Goal: Book appointment/travel/reservation

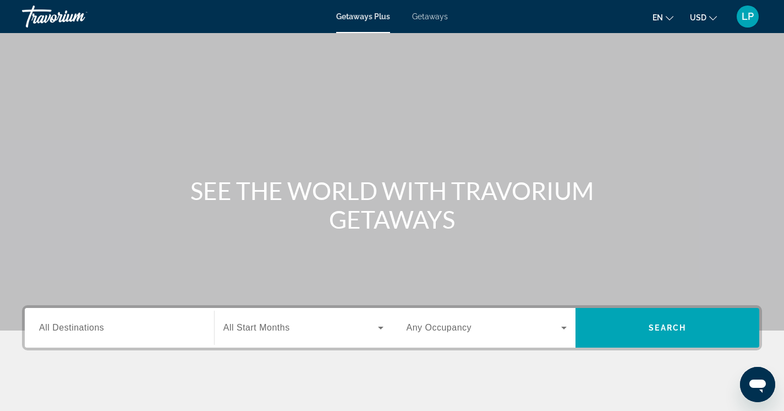
click at [125, 335] on div "Search widget" at bounding box center [119, 327] width 161 height 31
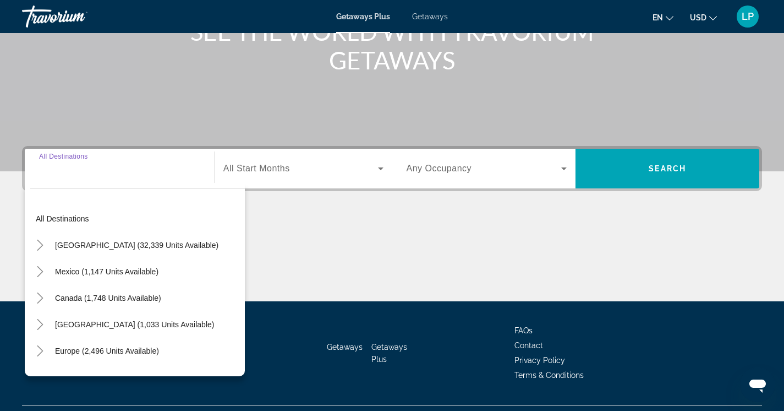
scroll to position [184, 0]
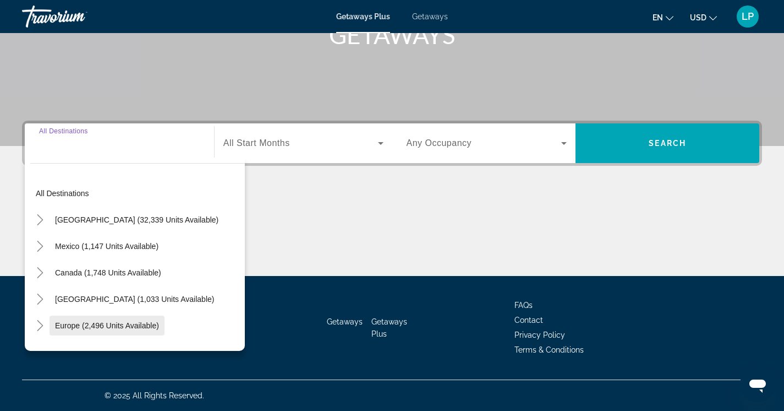
click at [111, 330] on span "Search widget" at bounding box center [107, 325] width 115 height 26
type input "**********"
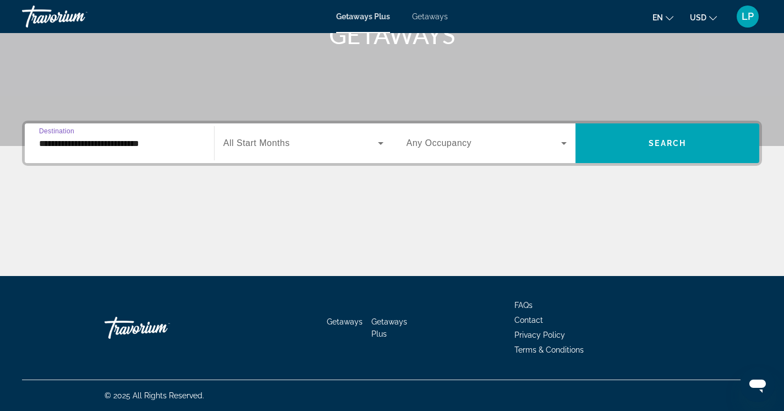
click at [379, 144] on icon "Search widget" at bounding box center [380, 142] width 13 height 13
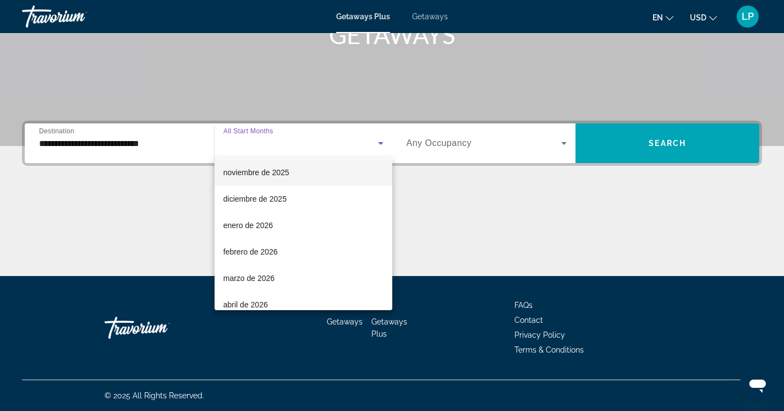
scroll to position [85, 0]
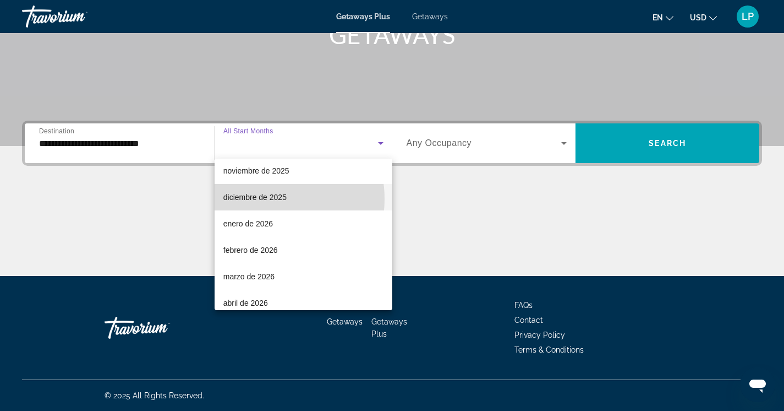
click at [264, 199] on span "diciembre de 2025" at bounding box center [254, 196] width 63 height 13
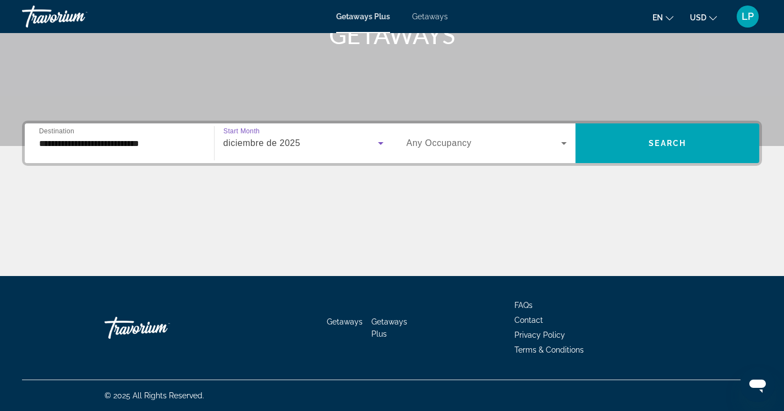
click at [560, 143] on icon "Search widget" at bounding box center [564, 142] width 13 height 13
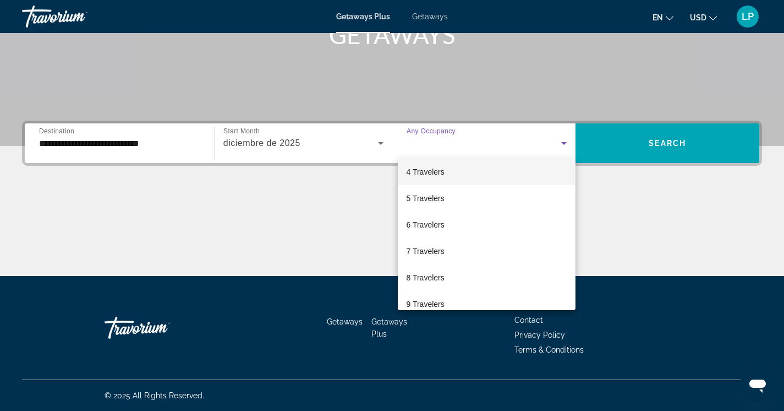
scroll to position [90, 0]
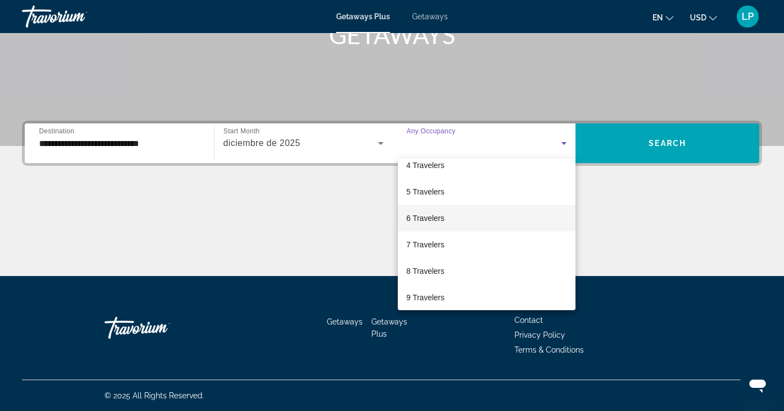
click at [436, 214] on span "6 Travelers" at bounding box center [426, 217] width 38 height 13
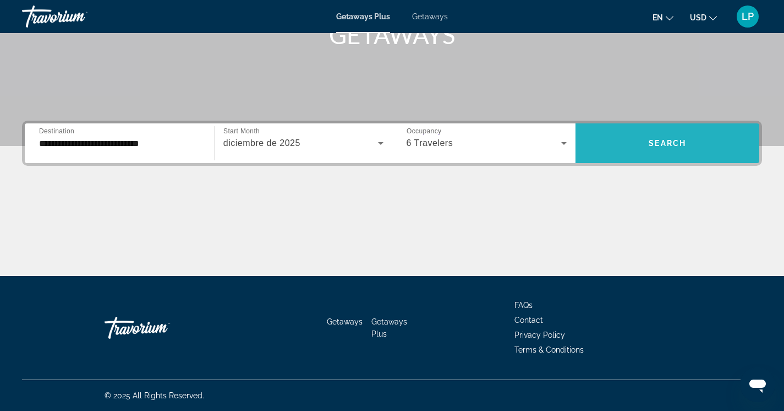
click at [697, 139] on span "Search widget" at bounding box center [668, 143] width 184 height 26
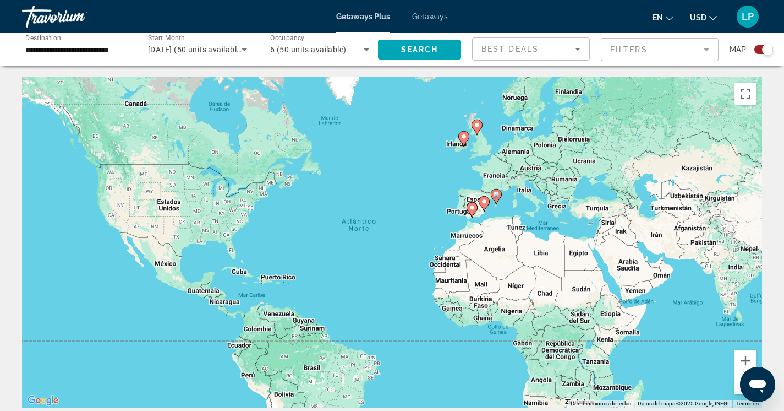
click at [464, 141] on icon "Main content" at bounding box center [463, 139] width 10 height 14
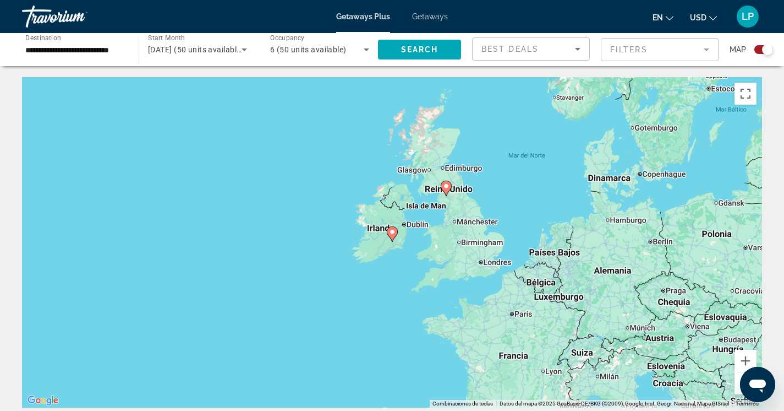
click at [392, 239] on icon "Main content" at bounding box center [392, 233] width 11 height 15
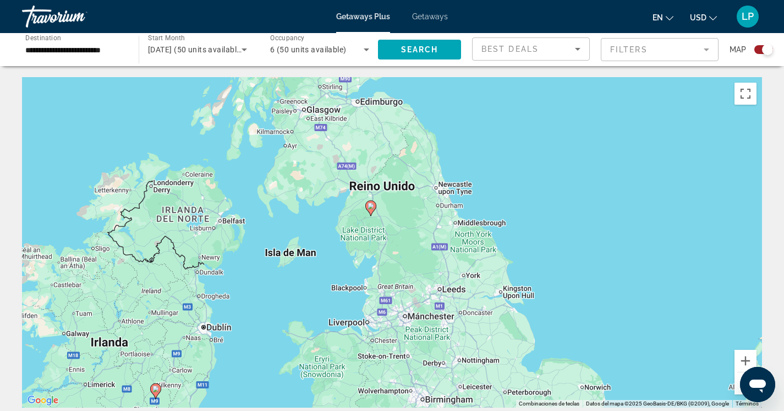
drag, startPoint x: 543, startPoint y: 166, endPoint x: 302, endPoint y: 320, distance: 286.9
click at [302, 320] on div "Para activar la función de arrastre con el teclado, pulsa Alt + Intro. Cuando h…" at bounding box center [392, 242] width 740 height 330
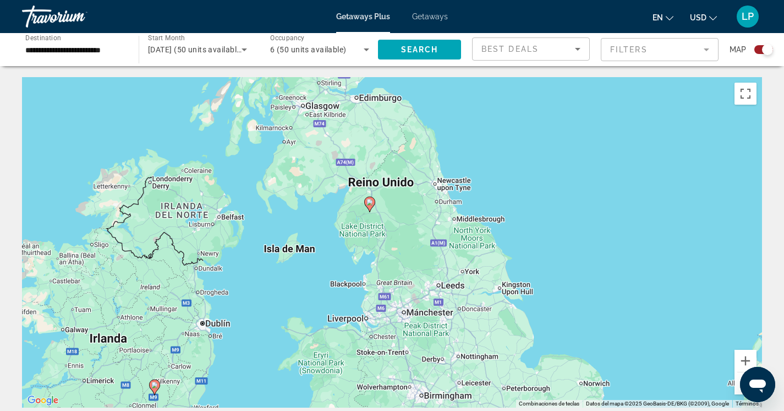
click at [369, 205] on image "Main content" at bounding box center [370, 202] width 7 height 7
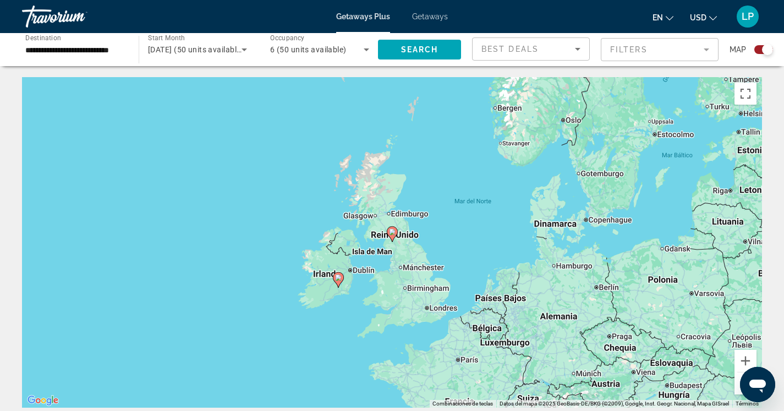
click at [394, 237] on icon "Main content" at bounding box center [392, 234] width 10 height 14
type input "**********"
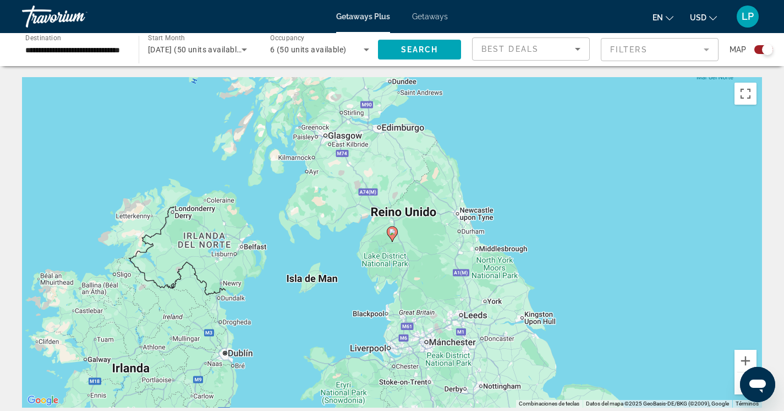
click at [394, 241] on gmp-advanced-marker "Main content" at bounding box center [392, 234] width 11 height 17
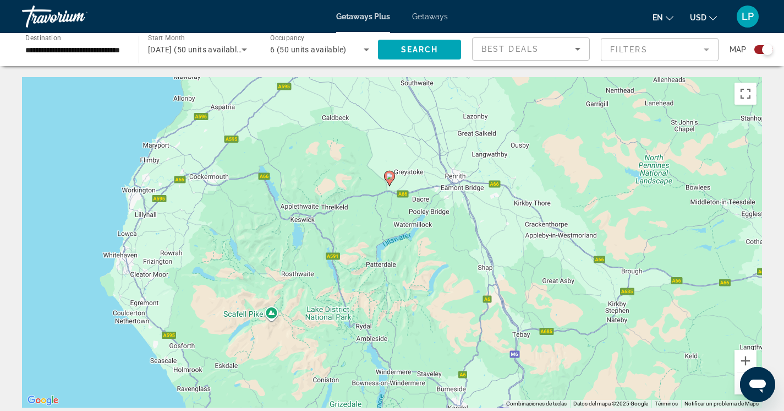
drag, startPoint x: 311, startPoint y: 385, endPoint x: 308, endPoint y: 330, distance: 55.7
click at [308, 330] on div "Para activar la función de arrastre con el teclado, pulsa Alt + Intro. Cuando h…" at bounding box center [392, 242] width 740 height 330
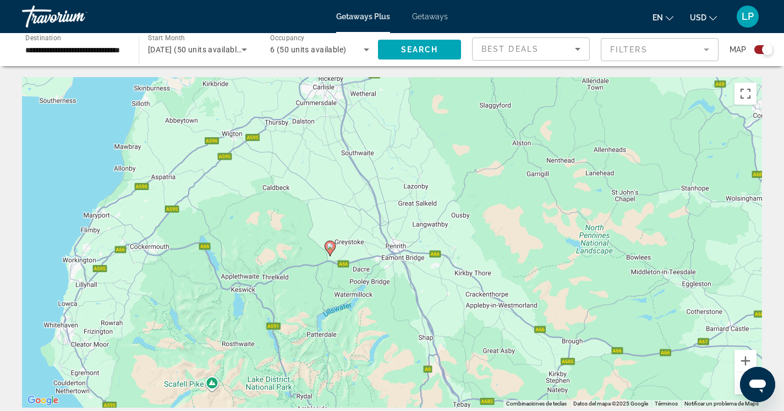
drag, startPoint x: 472, startPoint y: 273, endPoint x: 412, endPoint y: 342, distance: 92.1
click at [412, 342] on div "Para activar la función de arrastre con el teclado, pulsa Alt + Intro. Cuando h…" at bounding box center [392, 242] width 740 height 330
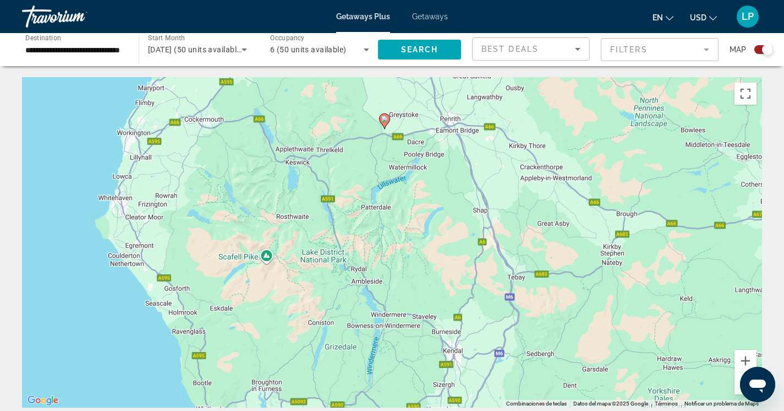
drag, startPoint x: 374, startPoint y: 346, endPoint x: 427, endPoint y: 218, distance: 137.5
click at [427, 218] on div "Para activar la función de arrastre con el teclado, pulsa Alt + Intro. Cuando h…" at bounding box center [392, 242] width 740 height 330
click at [385, 124] on icon "Main content" at bounding box center [384, 121] width 10 height 14
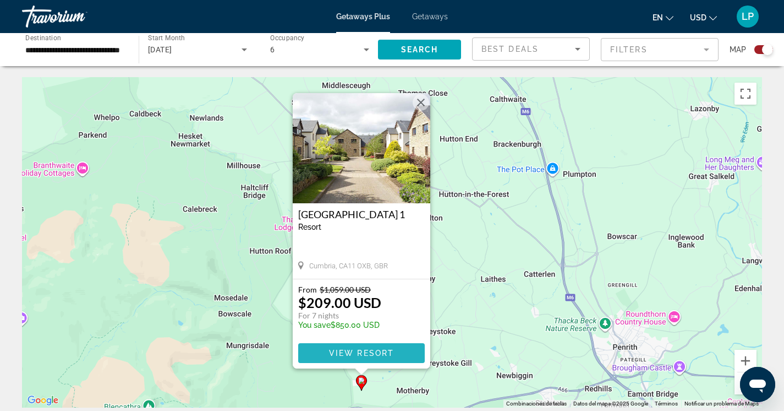
click at [359, 352] on span "View Resort" at bounding box center [361, 352] width 65 height 9
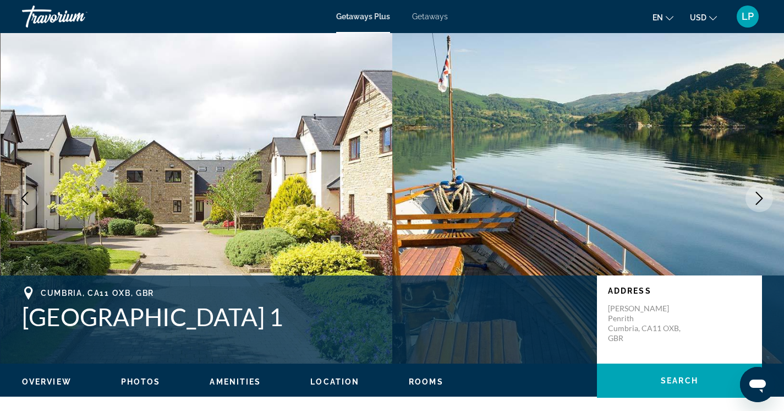
click at [752, 201] on button "Next image" at bounding box center [760, 198] width 28 height 28
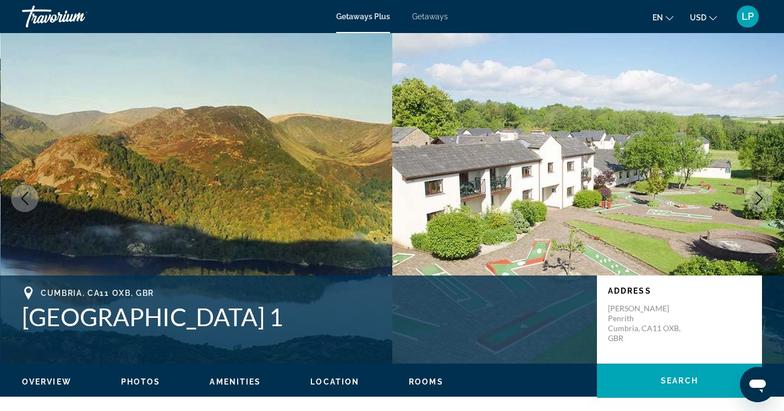
click at [752, 201] on button "Next image" at bounding box center [760, 198] width 28 height 28
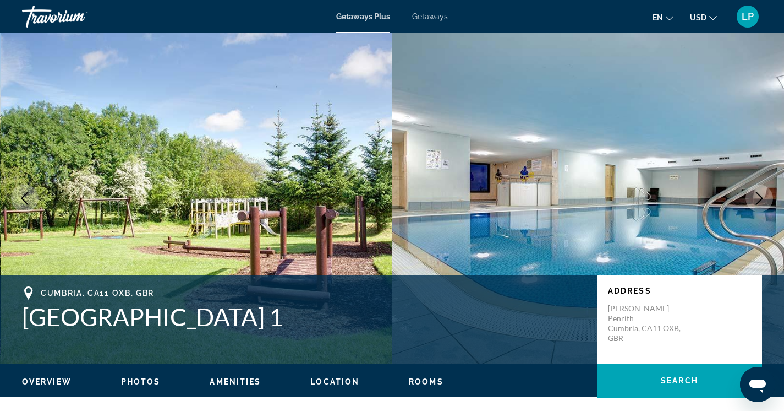
click at [752, 201] on button "Next image" at bounding box center [760, 198] width 28 height 28
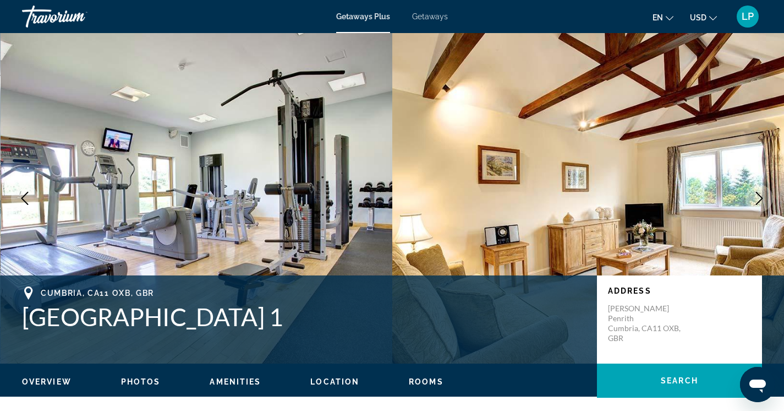
click at [752, 201] on button "Next image" at bounding box center [760, 198] width 28 height 28
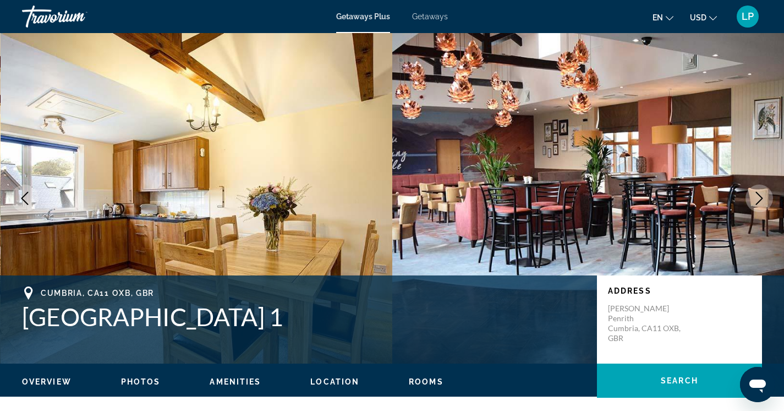
click at [752, 201] on button "Next image" at bounding box center [760, 198] width 28 height 28
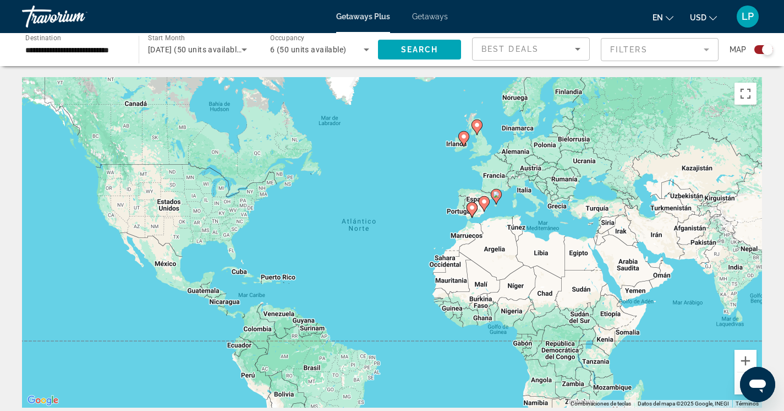
click at [473, 214] on icon "Main content" at bounding box center [472, 210] width 10 height 14
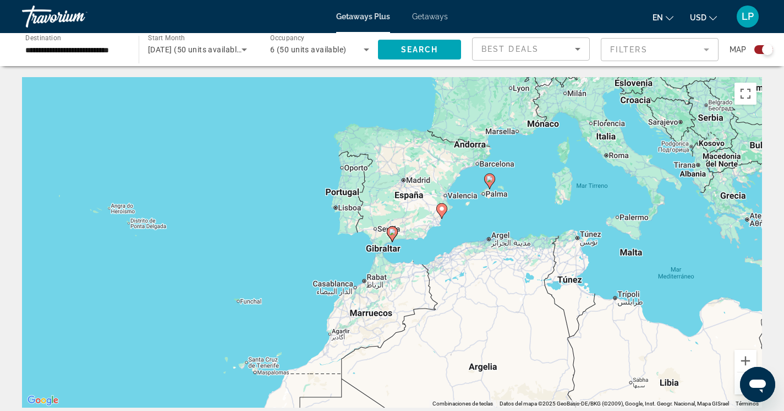
click at [395, 242] on gmp-advanced-marker "Main content" at bounding box center [392, 234] width 11 height 17
type input "**********"
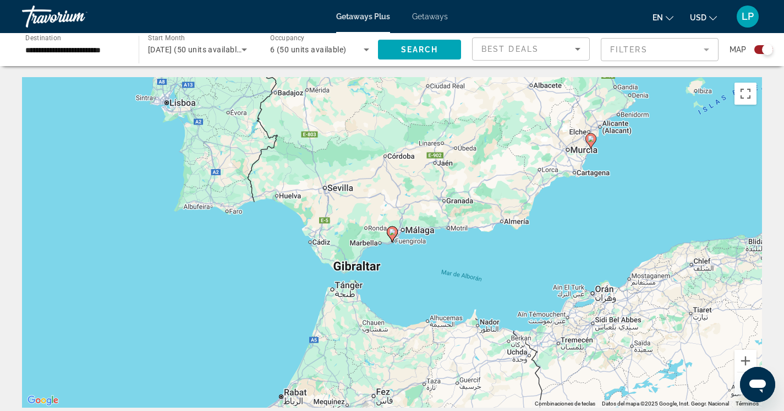
click at [394, 233] on image "Main content" at bounding box center [392, 231] width 7 height 7
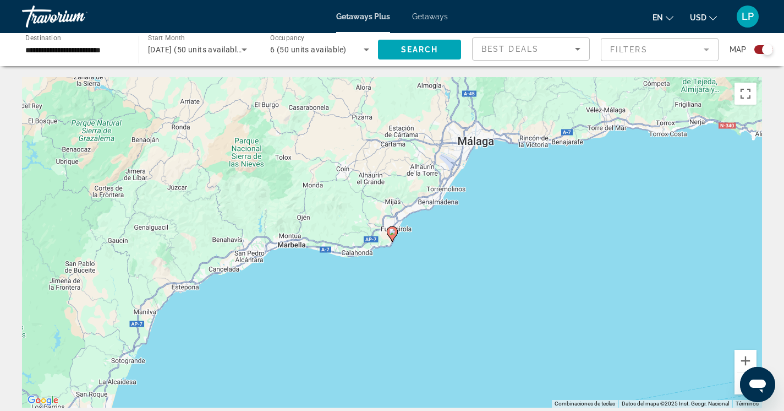
click at [394, 239] on gmp-advanced-marker "Main content" at bounding box center [392, 234] width 11 height 17
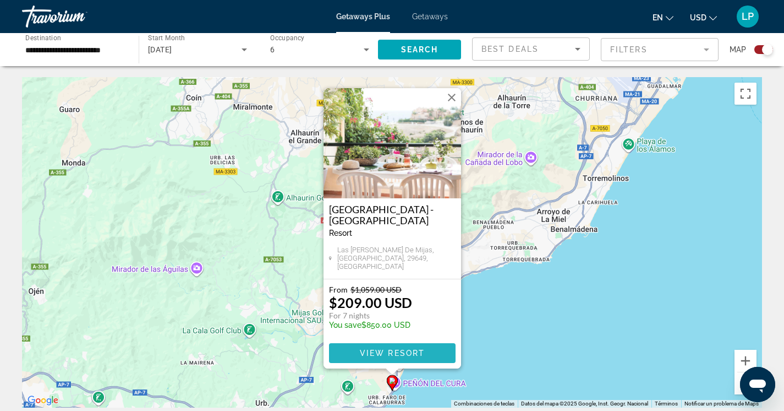
click at [395, 353] on span "View Resort" at bounding box center [391, 352] width 65 height 9
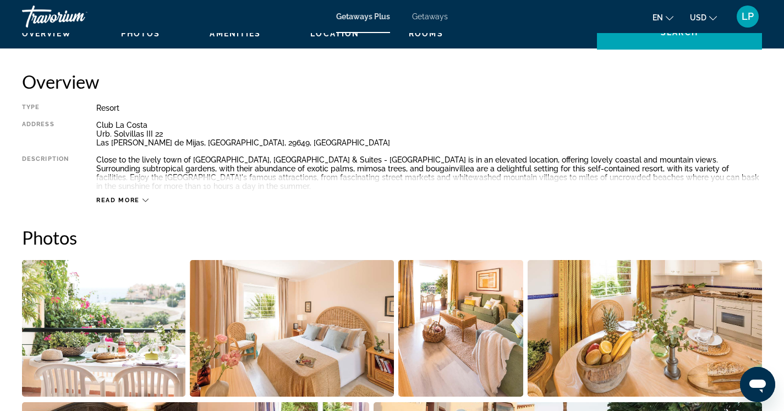
scroll to position [92, 0]
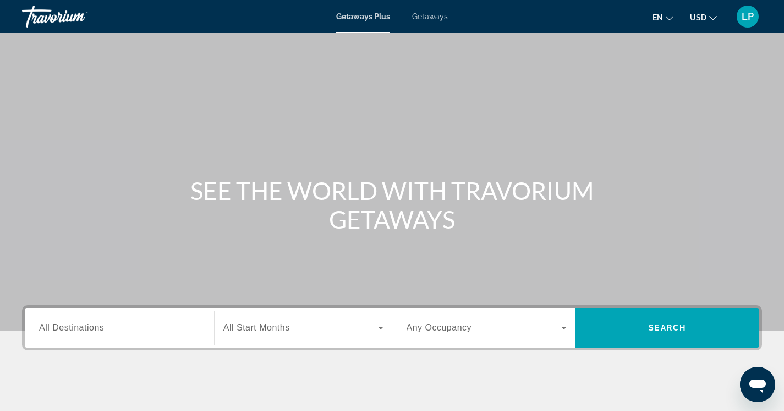
click at [428, 18] on span "Getaways" at bounding box center [430, 16] width 36 height 9
click at [150, 332] on input "Destination All Destinations" at bounding box center [119, 327] width 161 height 13
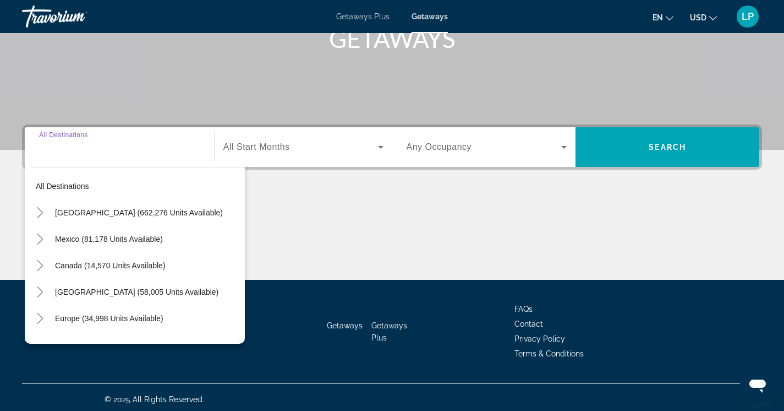
scroll to position [184, 0]
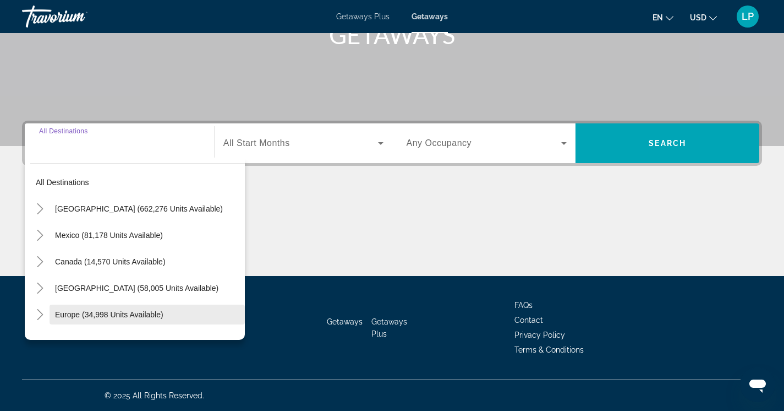
click at [147, 316] on span "Europe (34,998 units available)" at bounding box center [109, 314] width 108 height 9
type input "**********"
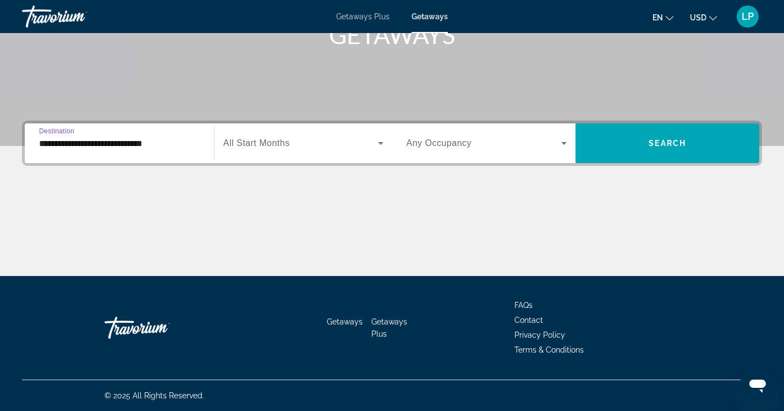
click at [308, 146] on span "Search widget" at bounding box center [300, 142] width 155 height 13
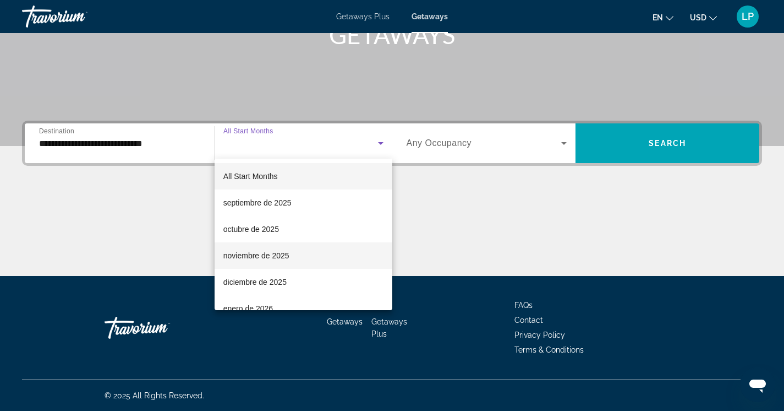
click at [289, 256] on mat-option "noviembre de 2025" at bounding box center [304, 255] width 178 height 26
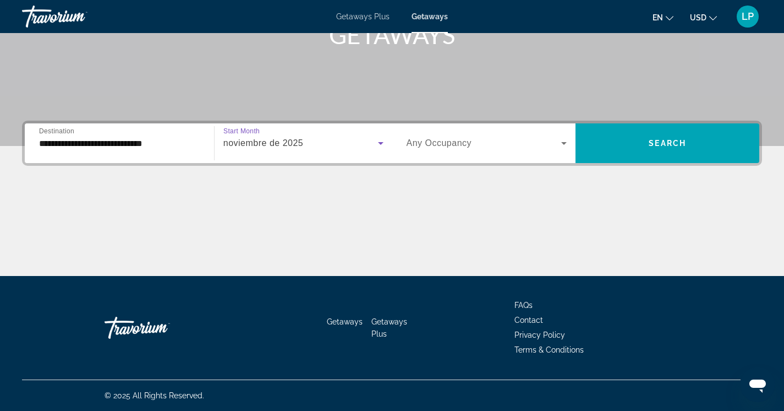
click at [562, 144] on icon "Search widget" at bounding box center [564, 142] width 13 height 13
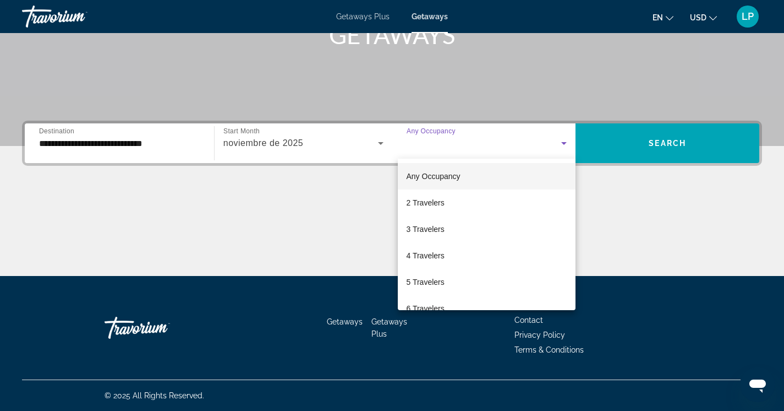
click at [649, 136] on div at bounding box center [392, 205] width 784 height 411
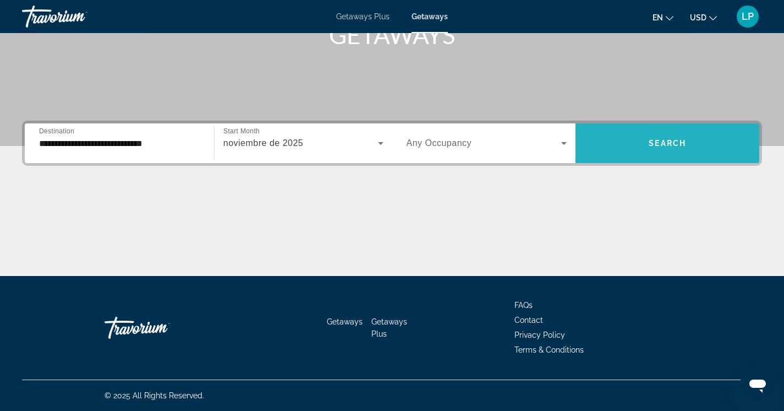
click at [640, 144] on span "Search widget" at bounding box center [668, 143] width 184 height 26
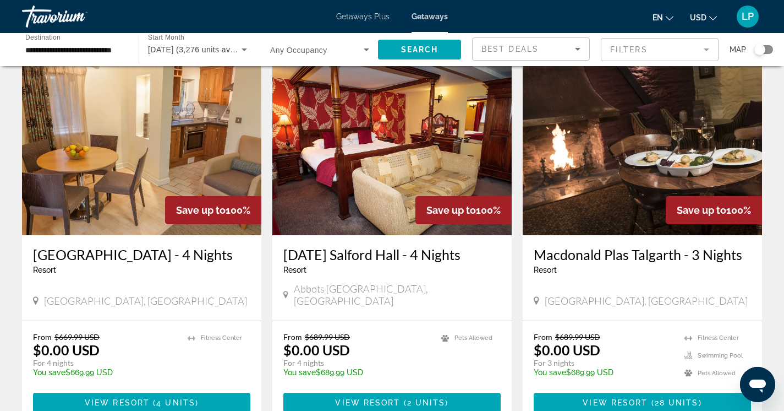
scroll to position [42, 0]
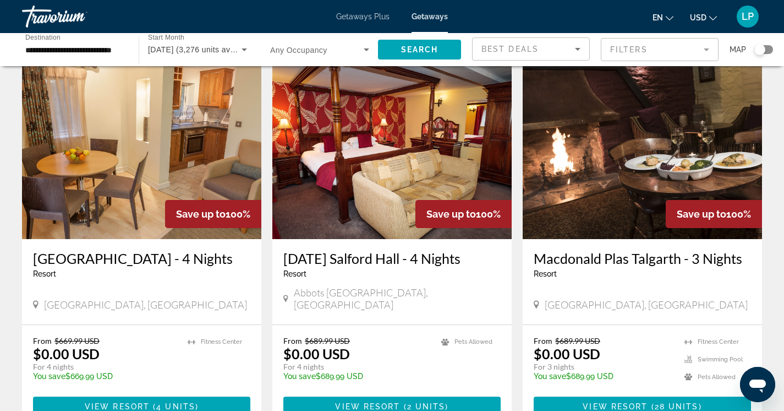
click at [329, 184] on img "Main content" at bounding box center [391, 151] width 239 height 176
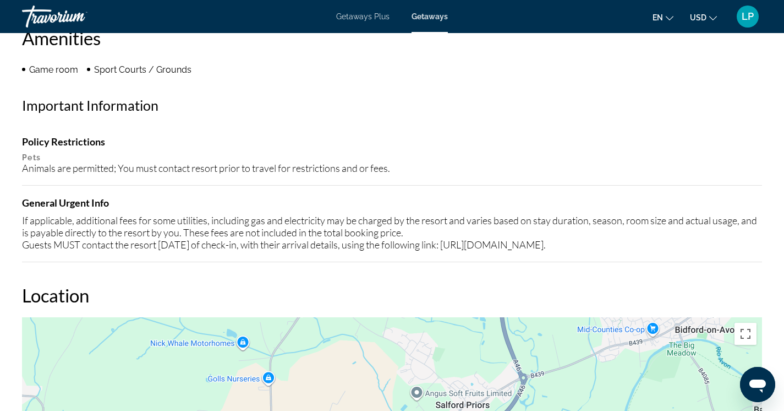
scroll to position [748, 0]
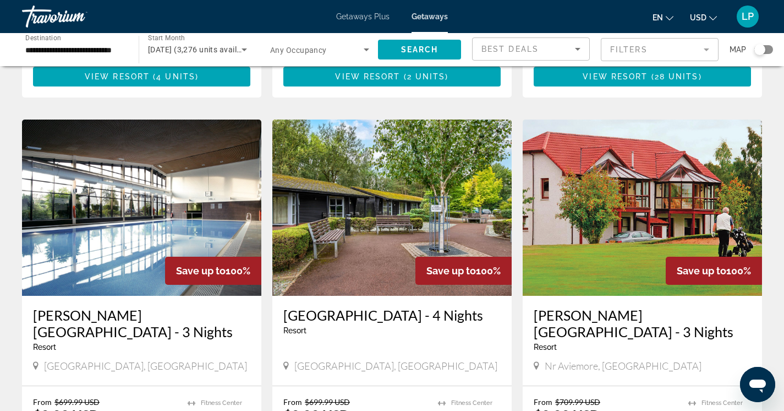
scroll to position [373, 0]
